Goal: Task Accomplishment & Management: Manage account settings

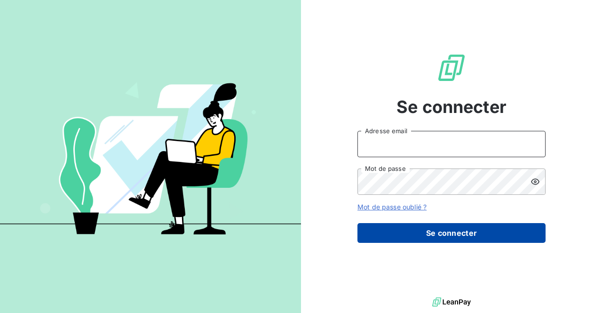
type input "commercial@groupebsl.com"
click at [401, 234] on button "Se connecter" at bounding box center [451, 233] width 188 height 20
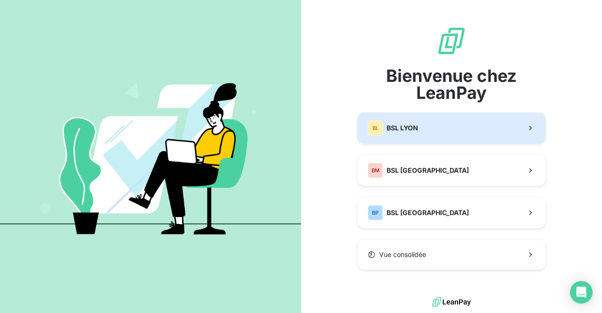
click at [444, 129] on button "BL BSL LYON" at bounding box center [451, 127] width 188 height 31
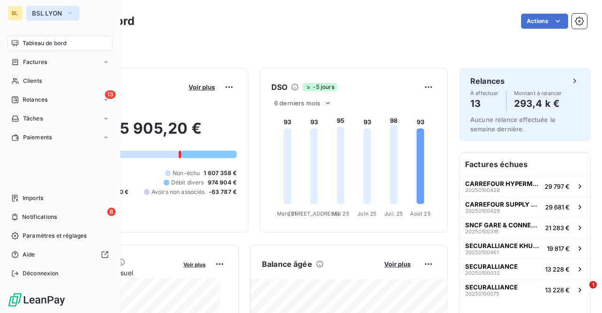
click at [48, 16] on span "BSL LYON" at bounding box center [47, 13] width 31 height 8
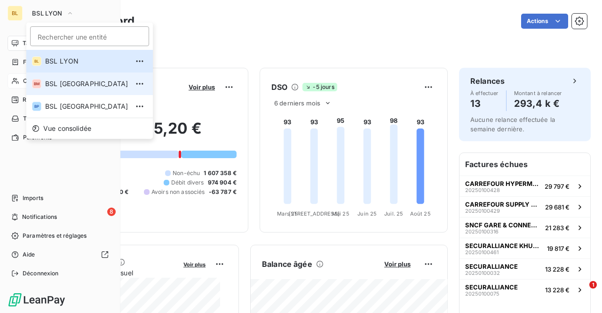
click at [49, 87] on span "BSL MARSEILLE" at bounding box center [86, 83] width 83 height 9
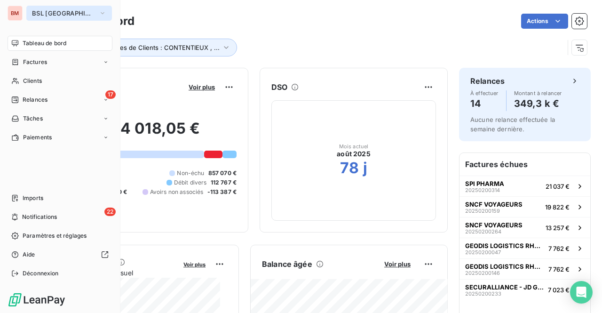
click at [34, 10] on span "BSL [GEOGRAPHIC_DATA]" at bounding box center [63, 13] width 63 height 8
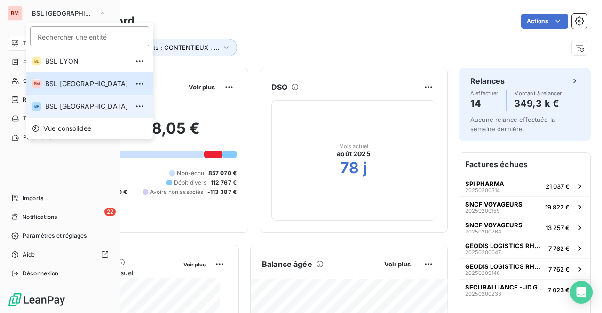
click at [58, 105] on span "BSL PARIS" at bounding box center [86, 106] width 83 height 9
